Goal: Find specific page/section: Find specific page/section

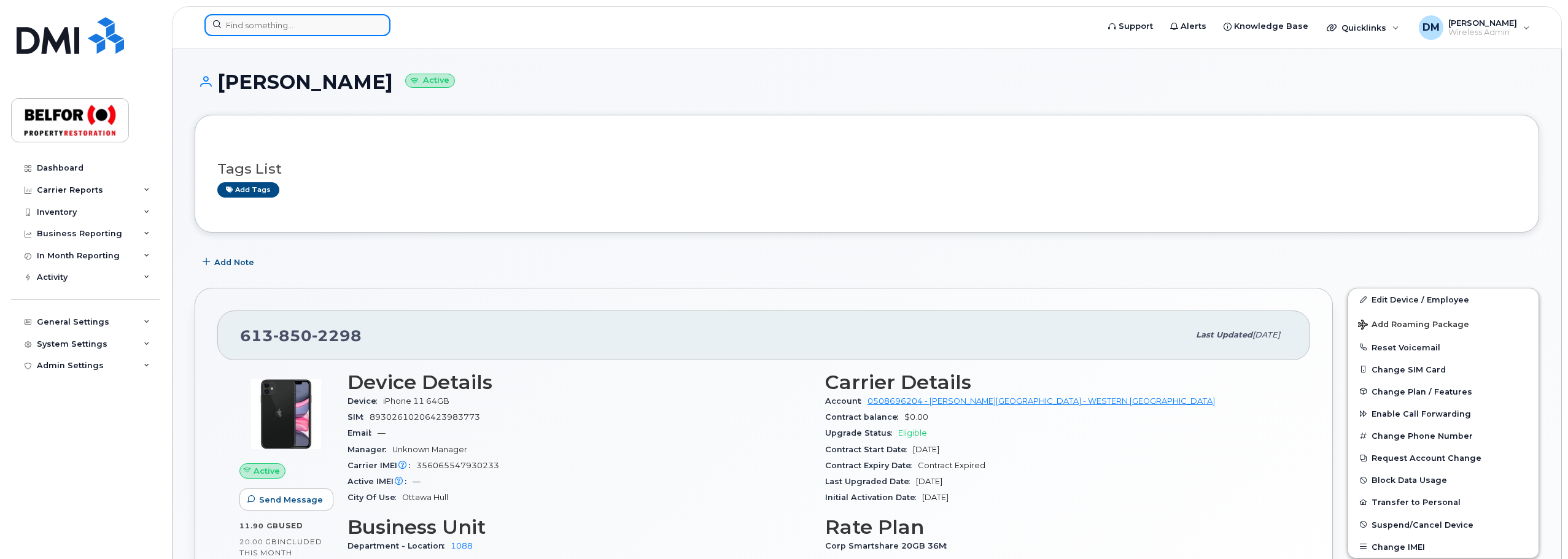
click at [240, 30] on input at bounding box center [297, 24] width 186 height 22
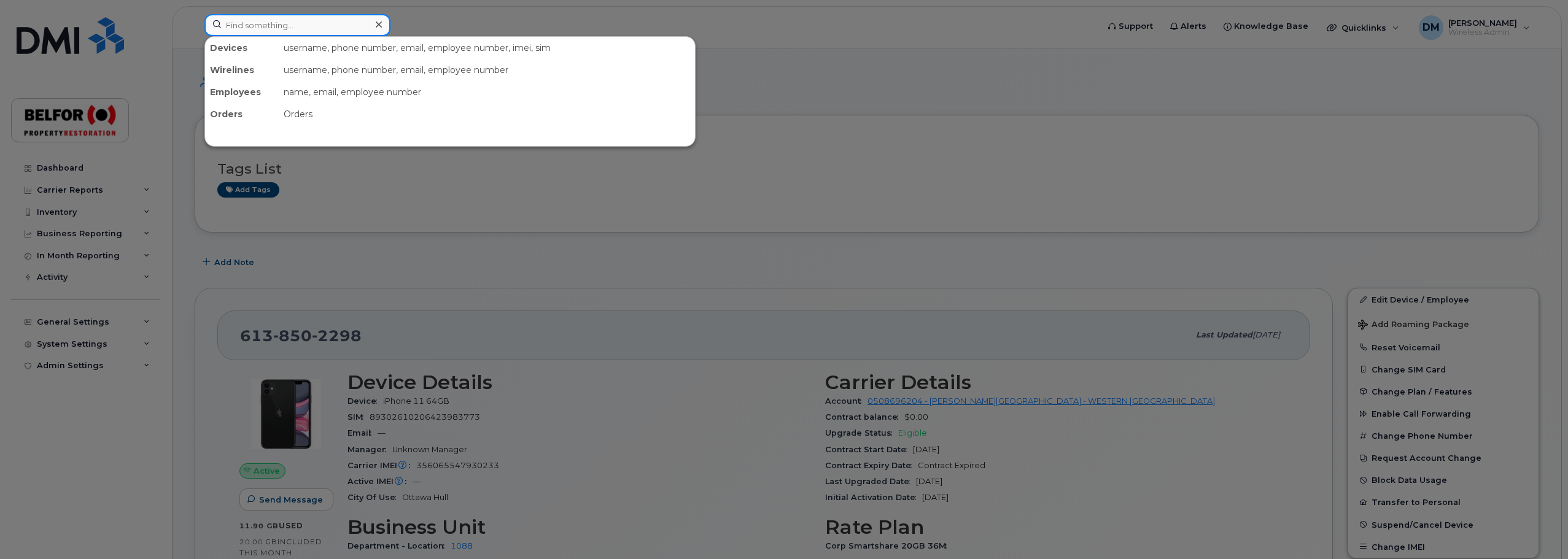
click at [284, 26] on input at bounding box center [297, 24] width 186 height 22
paste input "89302610104320439074"
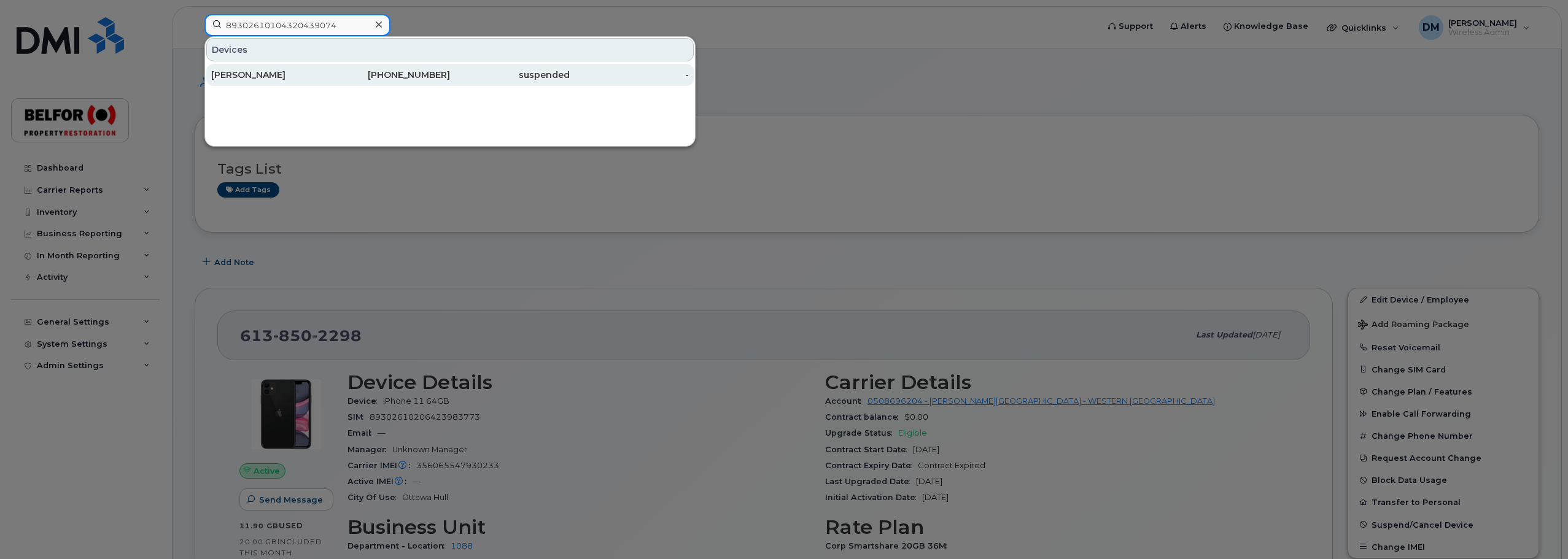
type input "89302610104320439074"
click at [270, 79] on div "[PERSON_NAME]" at bounding box center [271, 75] width 120 height 12
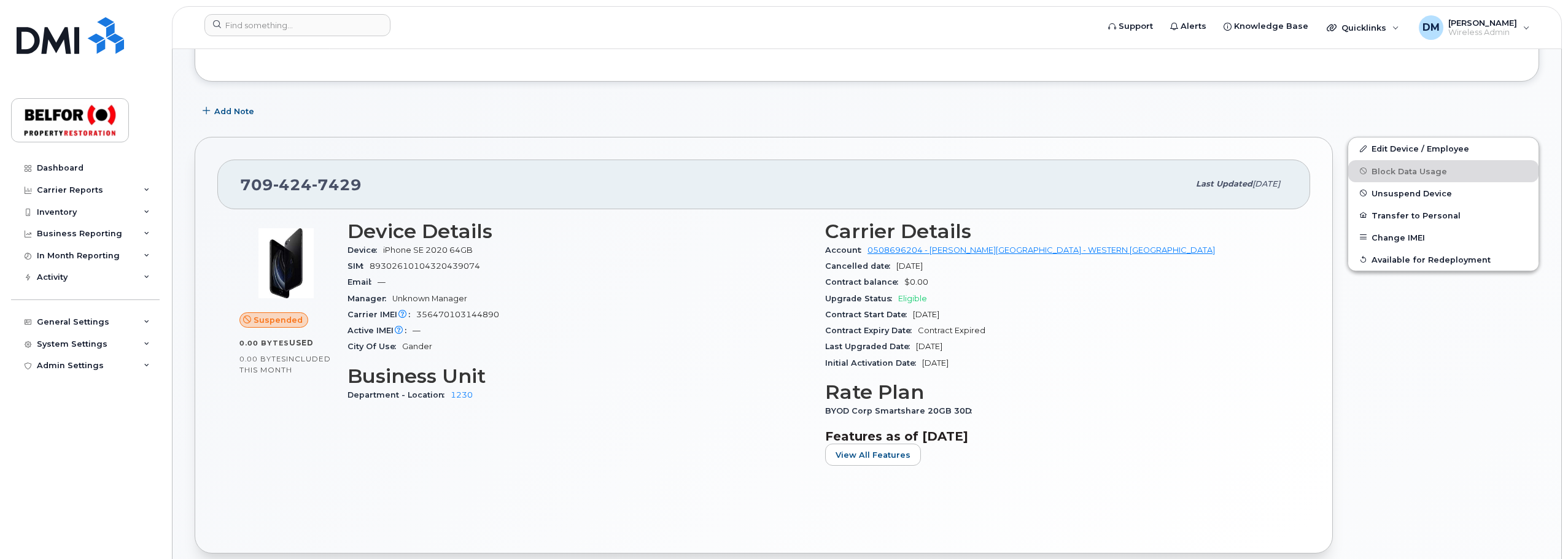
scroll to position [123, 0]
